Goal: Task Accomplishment & Management: Complete application form

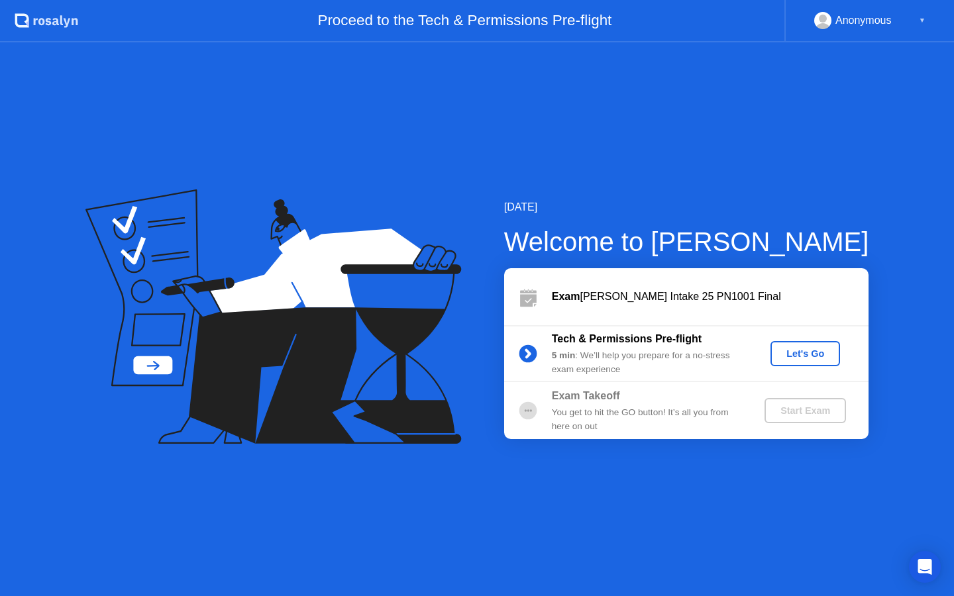
click at [821, 351] on div "Let's Go" at bounding box center [805, 353] width 59 height 11
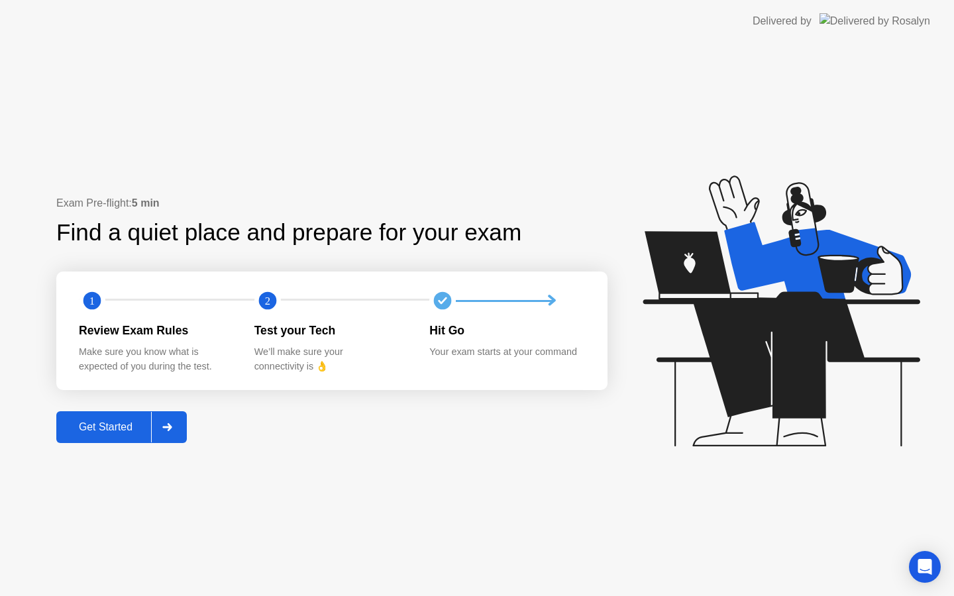
click at [140, 431] on div "Get Started" at bounding box center [105, 427] width 91 height 12
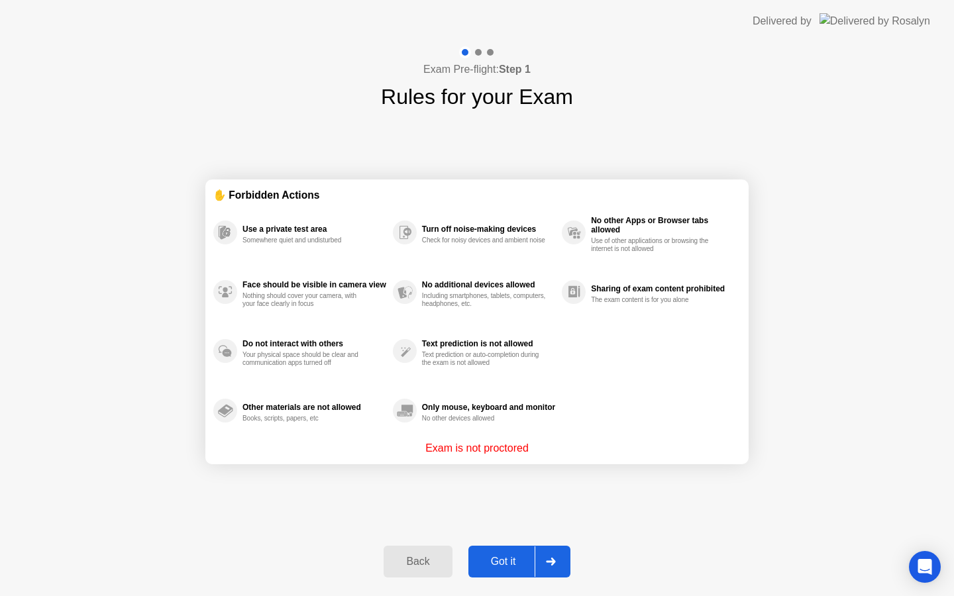
click at [508, 564] on div "Got it" at bounding box center [503, 562] width 62 height 12
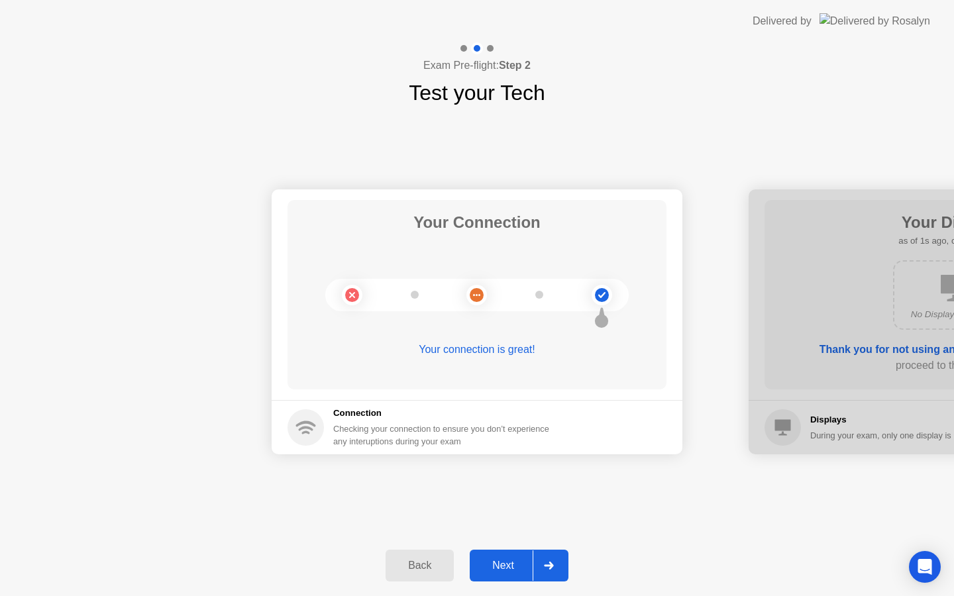
click at [514, 566] on div "Next" at bounding box center [503, 566] width 59 height 12
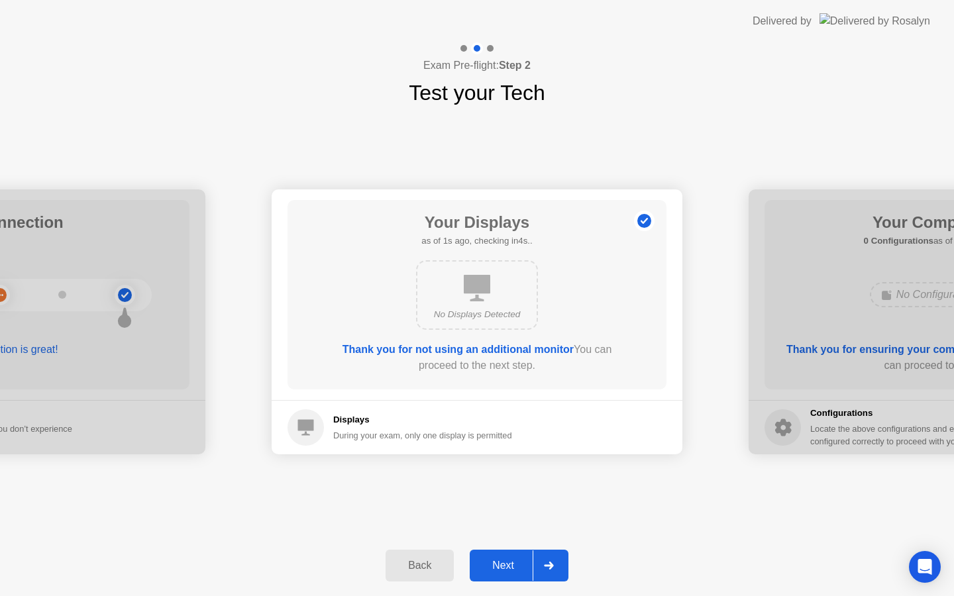
click at [514, 566] on div "Next" at bounding box center [503, 566] width 59 height 12
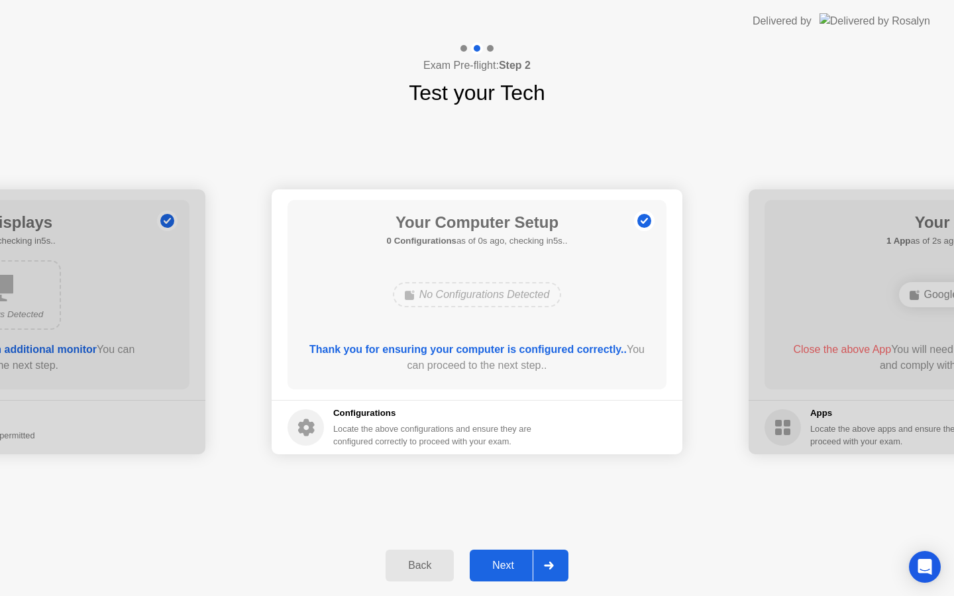
click at [514, 566] on div "Next" at bounding box center [503, 566] width 59 height 12
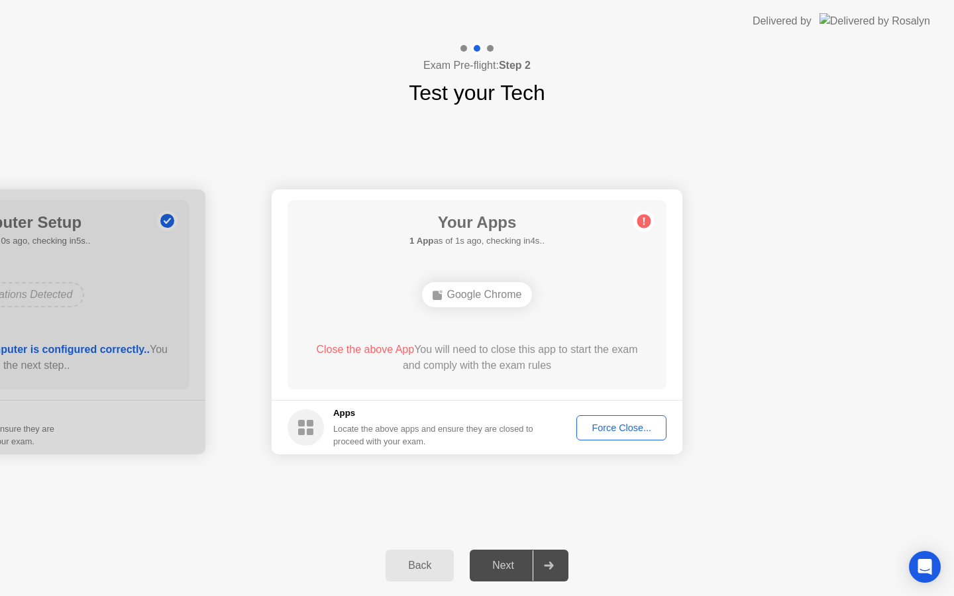
click at [623, 426] on div "Force Close..." at bounding box center [621, 428] width 81 height 11
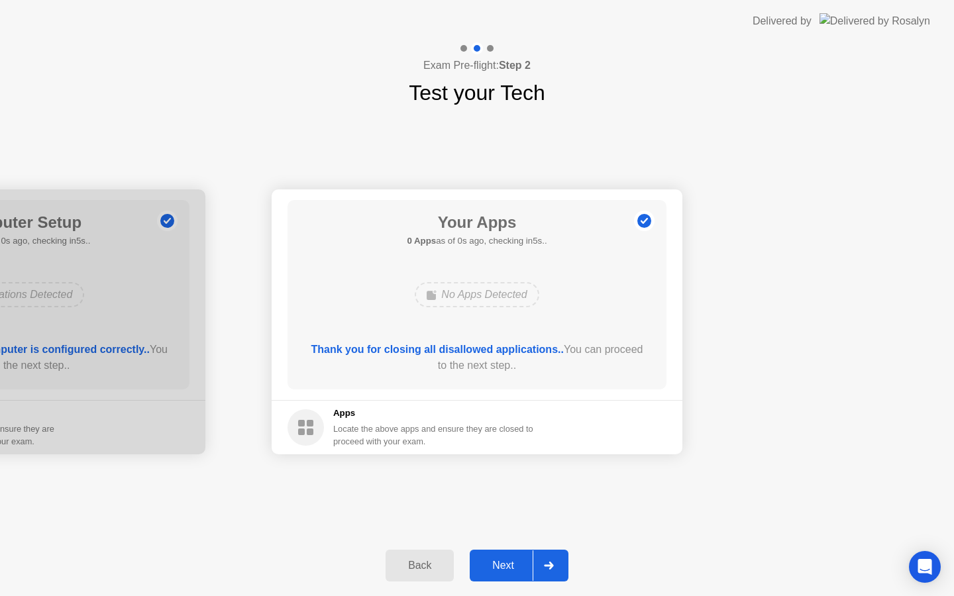
click at [513, 572] on div "Next" at bounding box center [503, 566] width 59 height 12
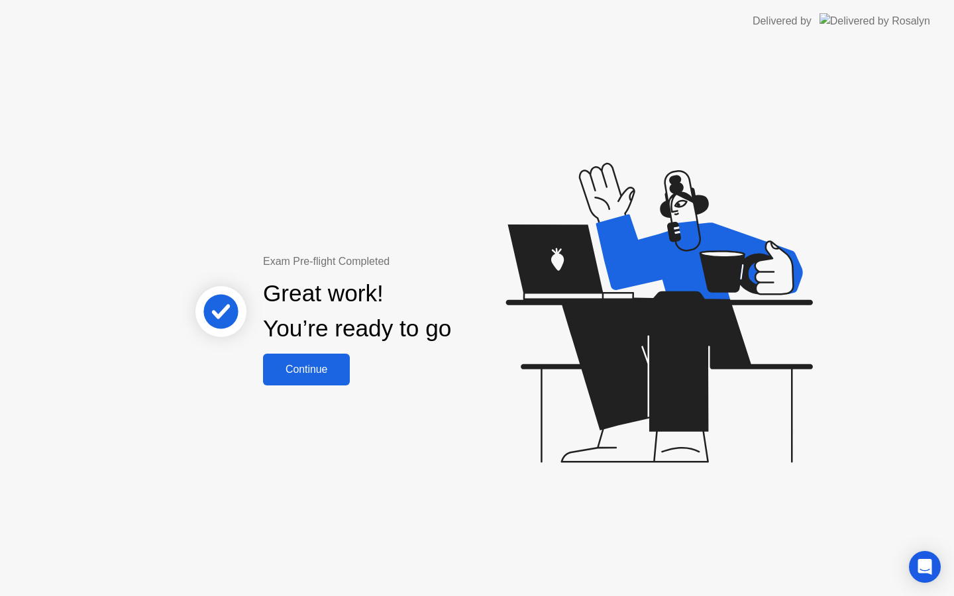
click at [317, 364] on div "Continue" at bounding box center [306, 370] width 79 height 12
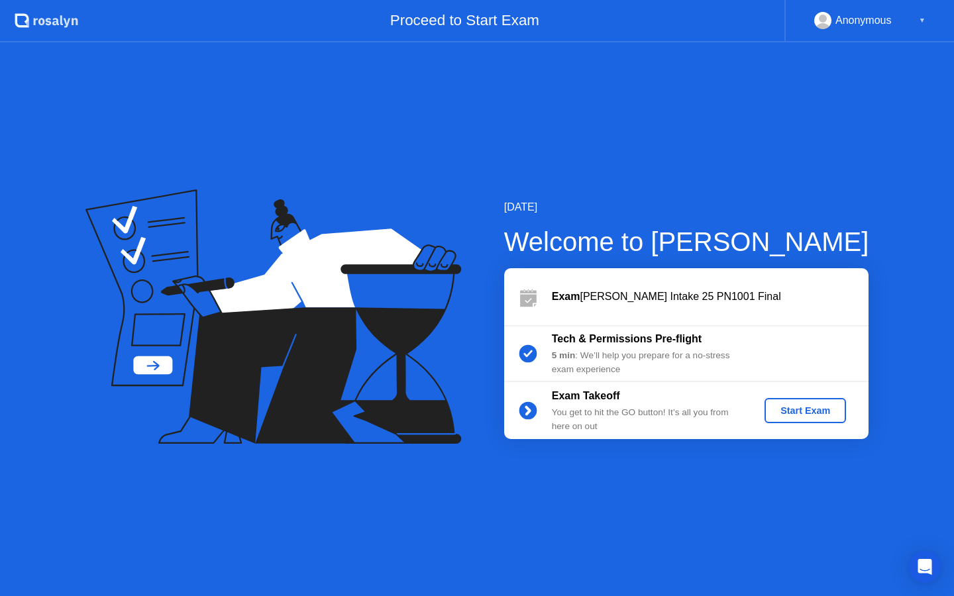
click at [812, 416] on div "Start Exam" at bounding box center [805, 410] width 71 height 11
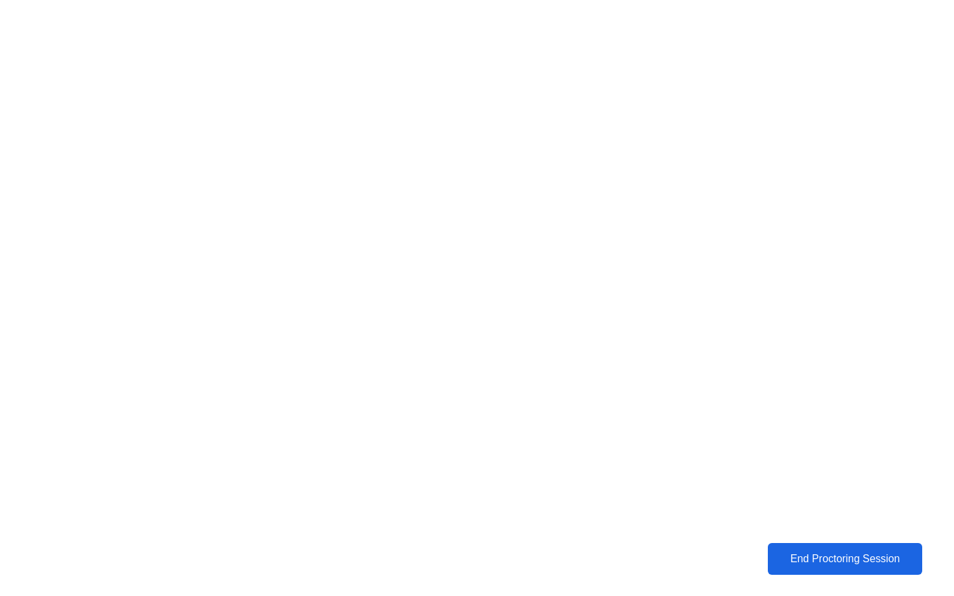
click at [835, 568] on button "End Proctoring Session" at bounding box center [845, 559] width 154 height 32
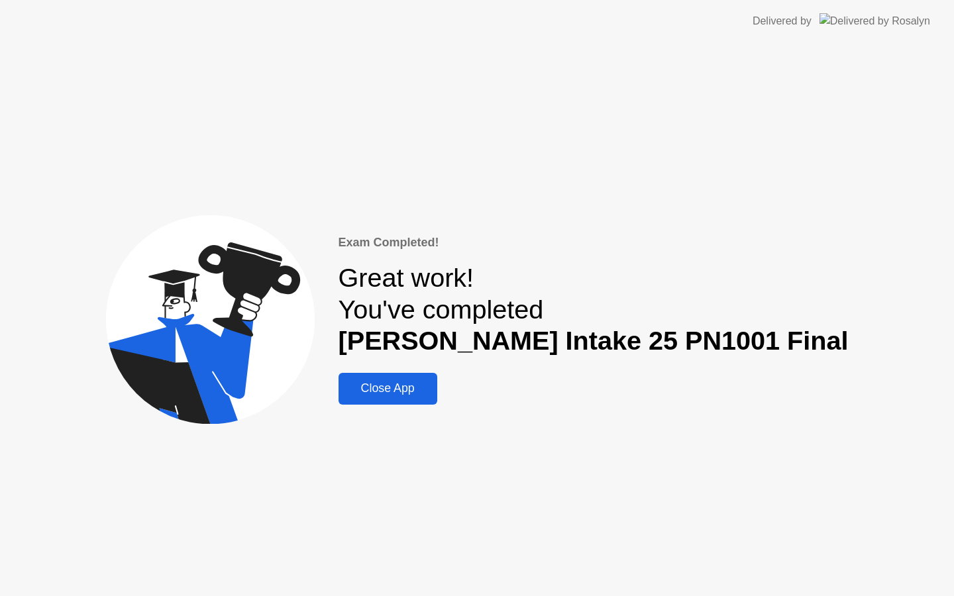
click at [433, 390] on div "Close App" at bounding box center [388, 389] width 91 height 14
